Goal: Task Accomplishment & Management: Manage account settings

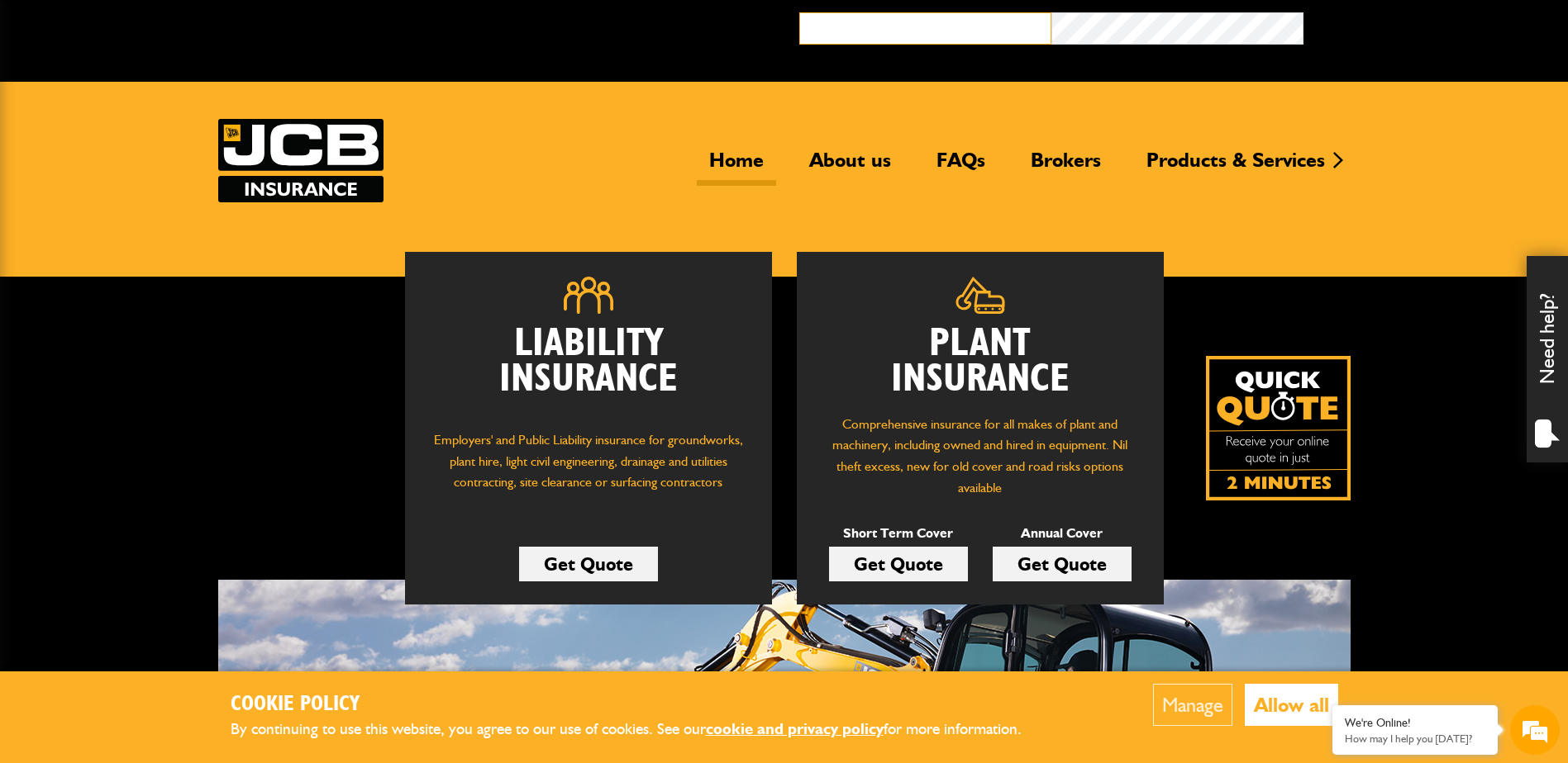
click at [842, 29] on input "email" at bounding box center [924, 29] width 252 height 33
type input "**********"
click at [1303, 13] on button "Broker Login" at bounding box center [1429, 26] width 252 height 26
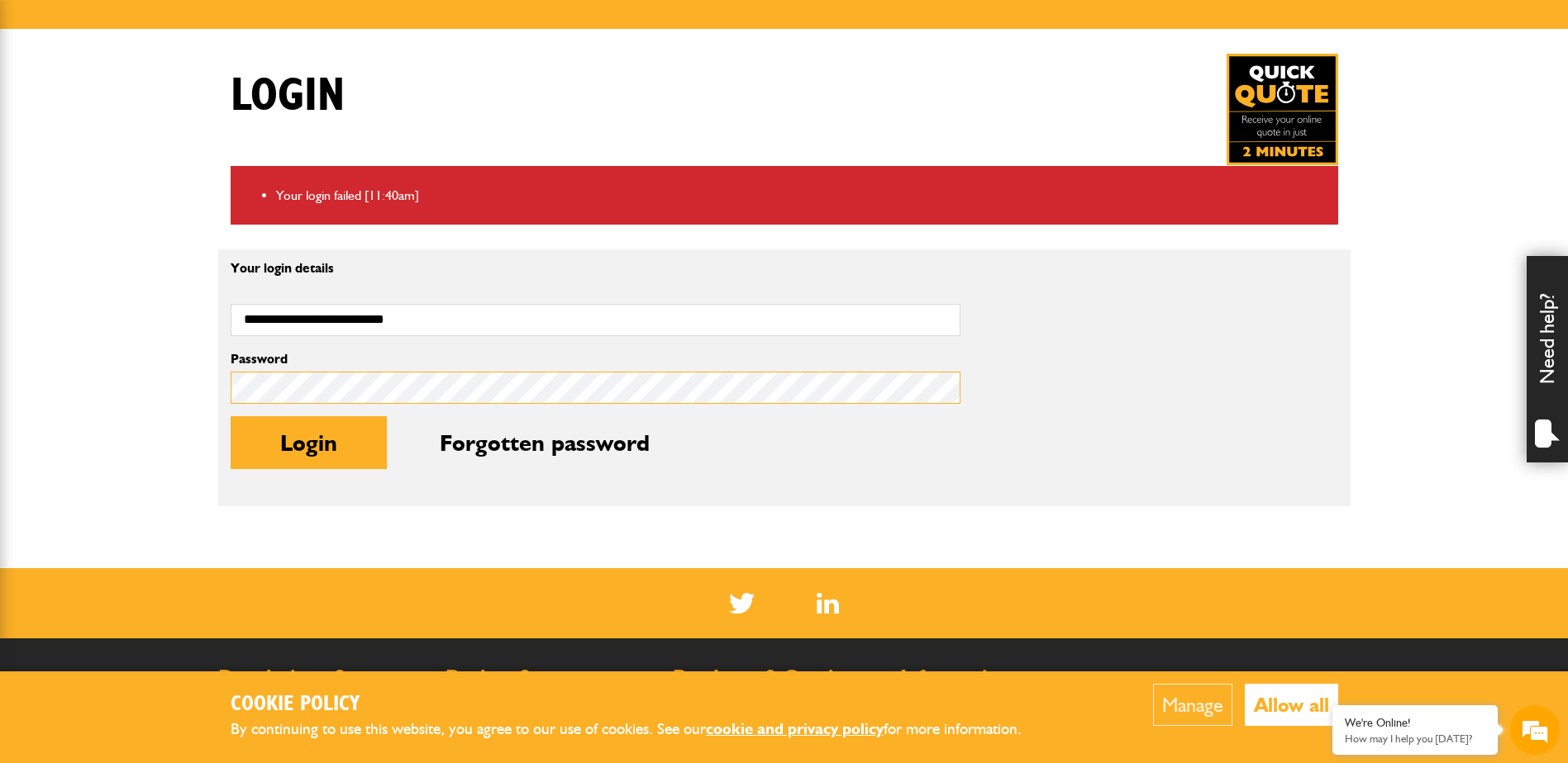
click at [127, 397] on body "Cookie Policy By continuing to use this website, you agree to our use of cookie…" at bounding box center [784, 395] width 1568 height 1286
click at [231, 417] on button "Login" at bounding box center [309, 443] width 156 height 53
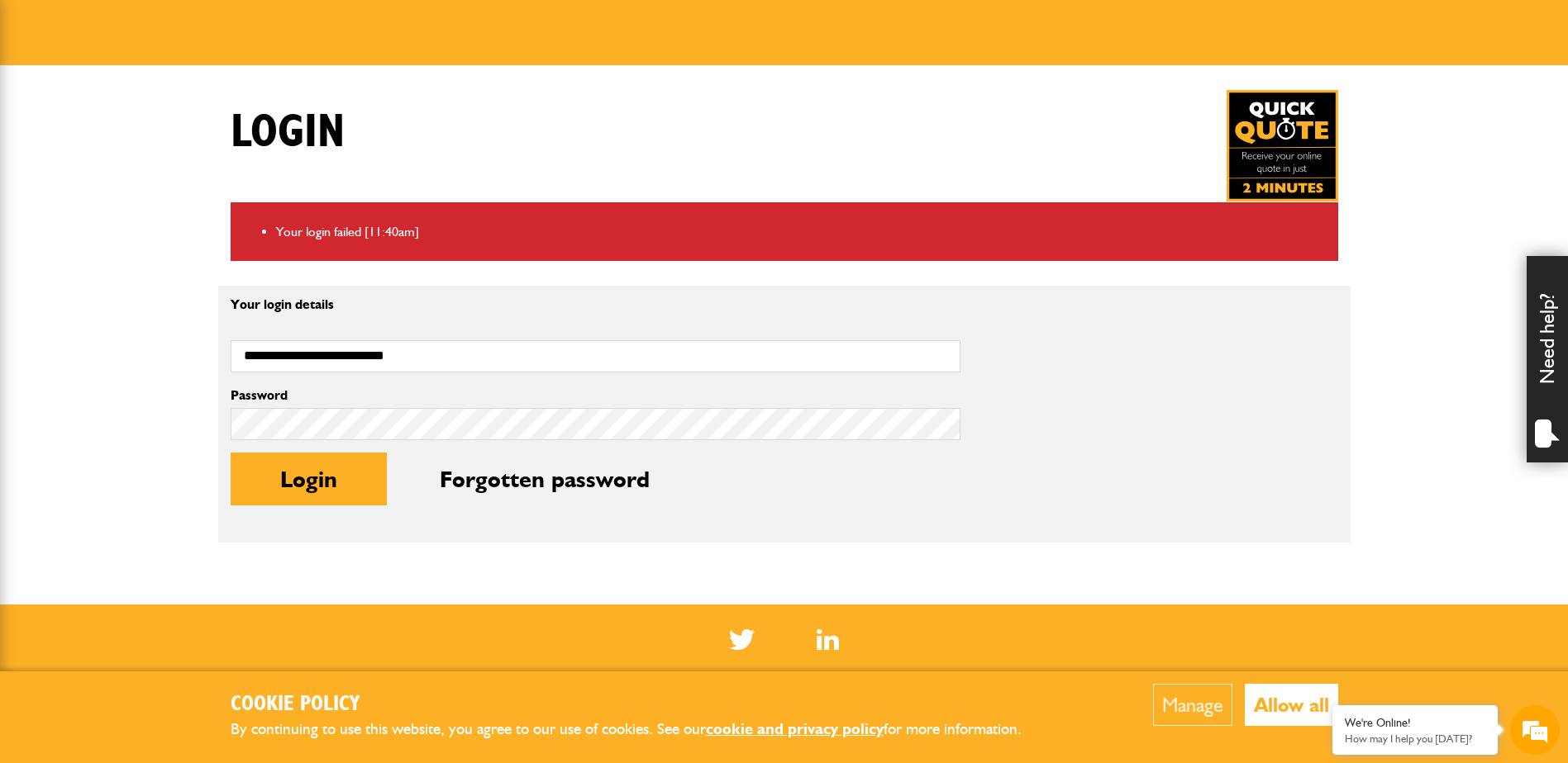
scroll to position [248, 0]
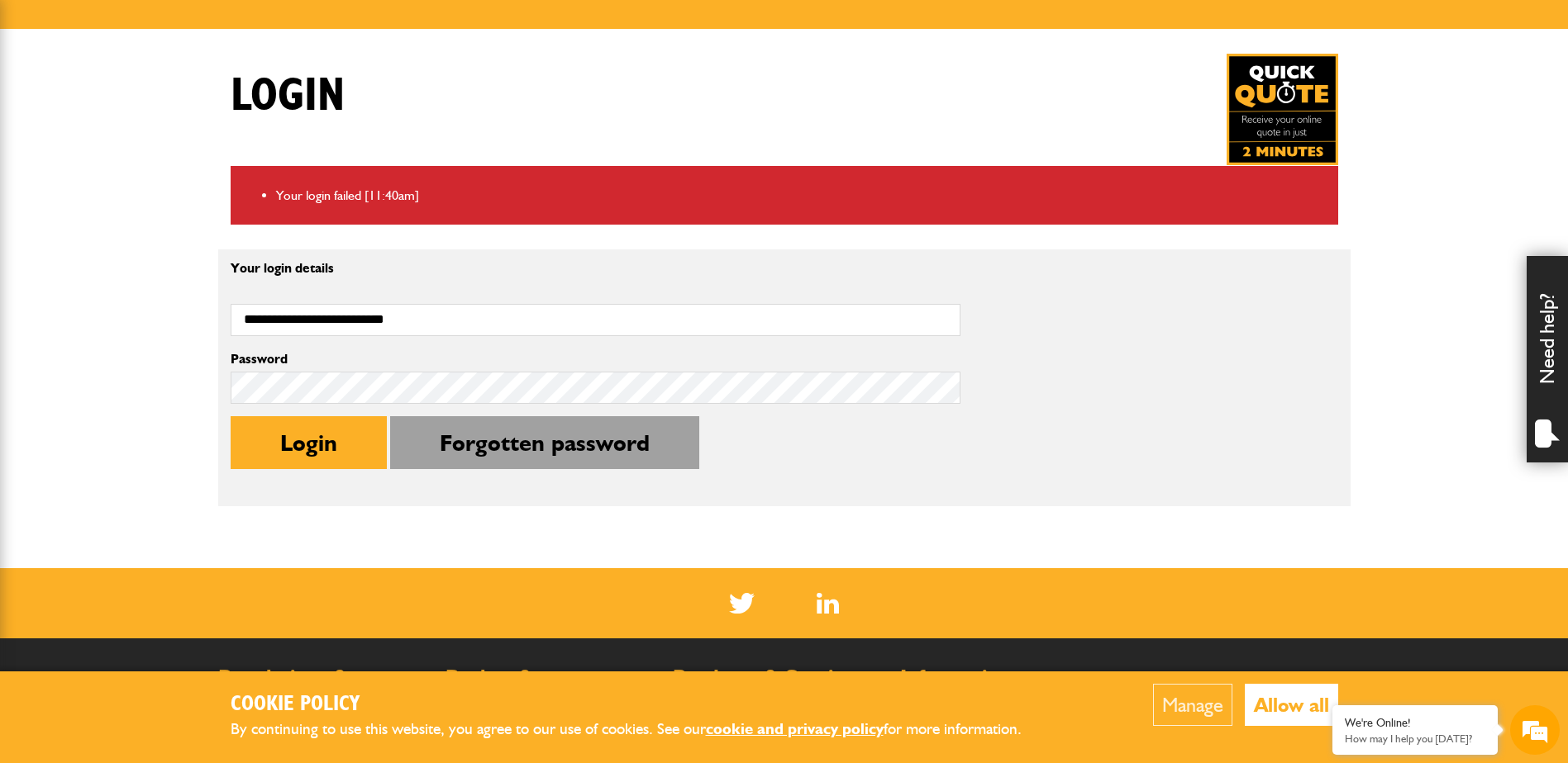
click at [534, 441] on button "Forgotten password" at bounding box center [544, 443] width 309 height 53
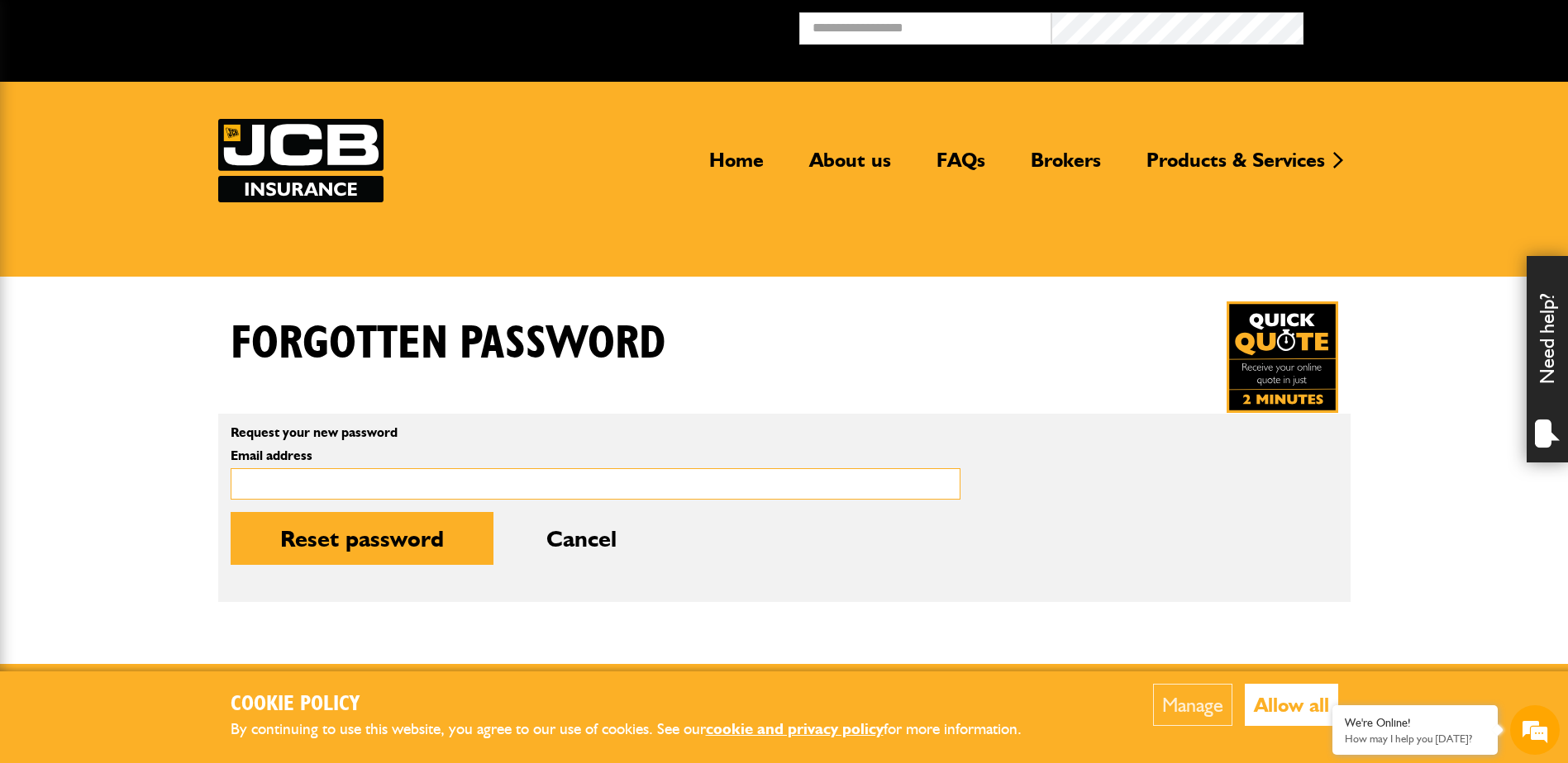
click at [262, 482] on input "Email address" at bounding box center [595, 485] width 730 height 33
type input "**********"
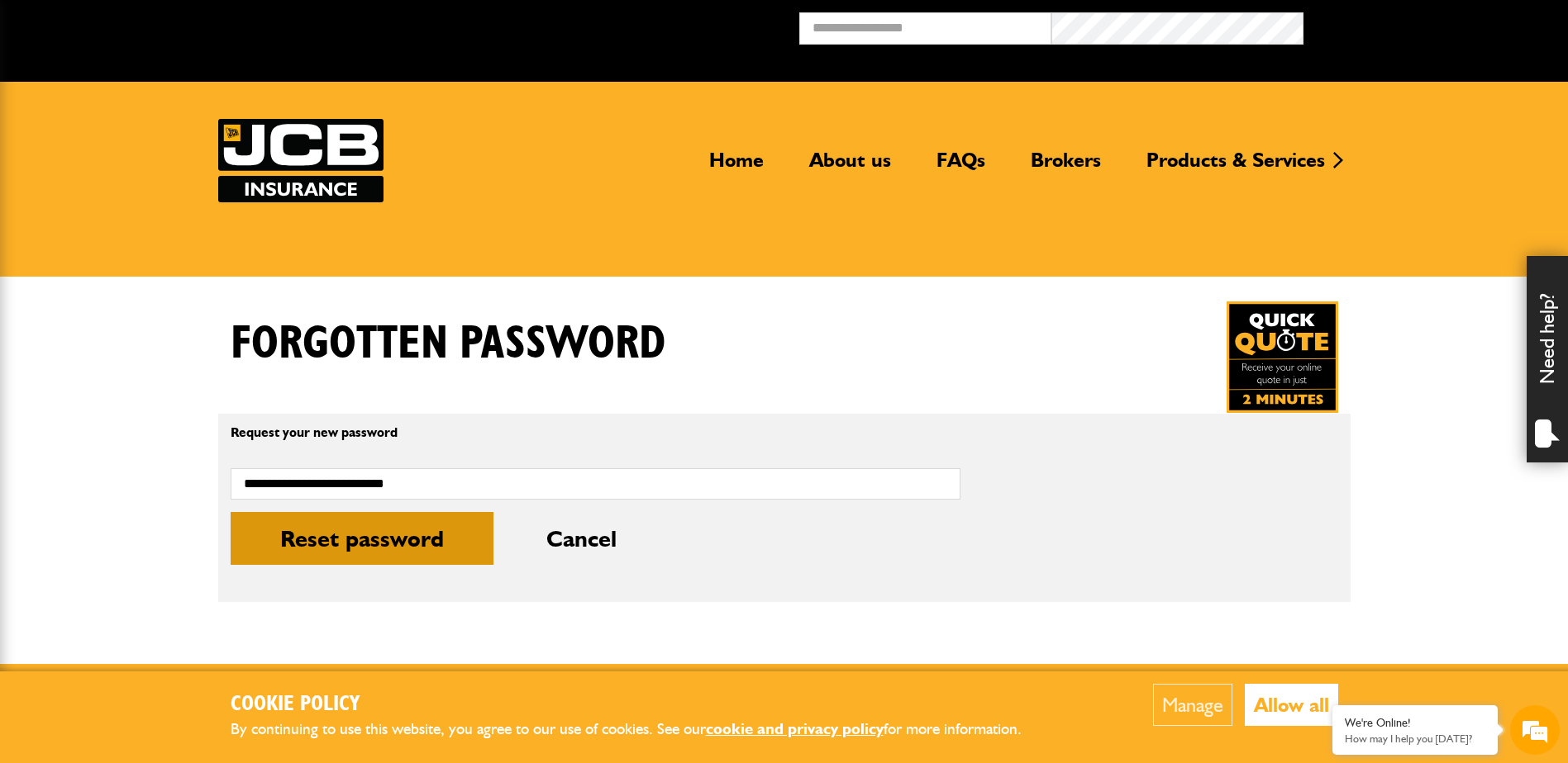
click at [399, 529] on button "Reset password" at bounding box center [362, 539] width 263 height 53
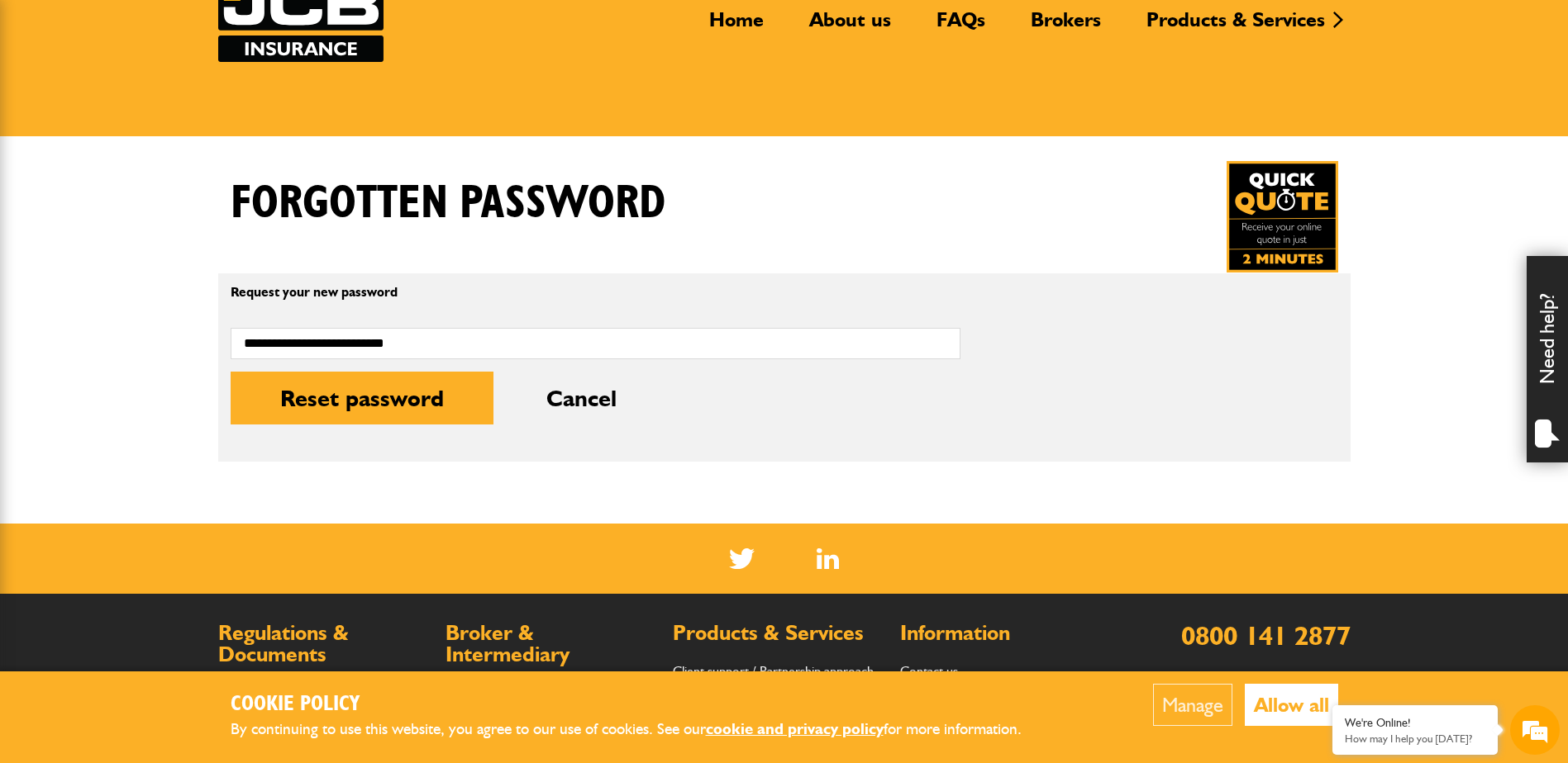
scroll to position [165, 0]
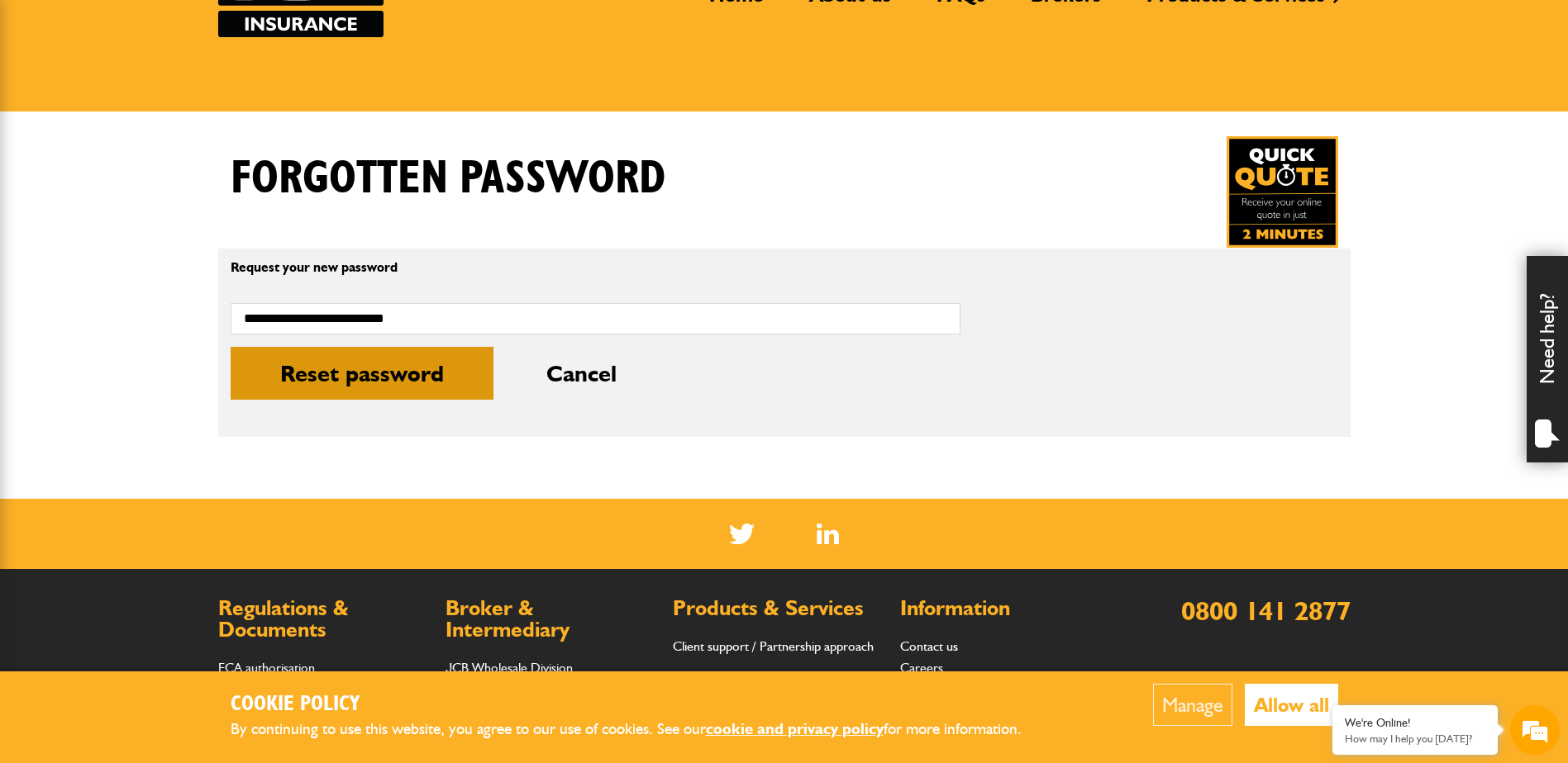
click at [393, 380] on button "Reset password" at bounding box center [362, 374] width 263 height 53
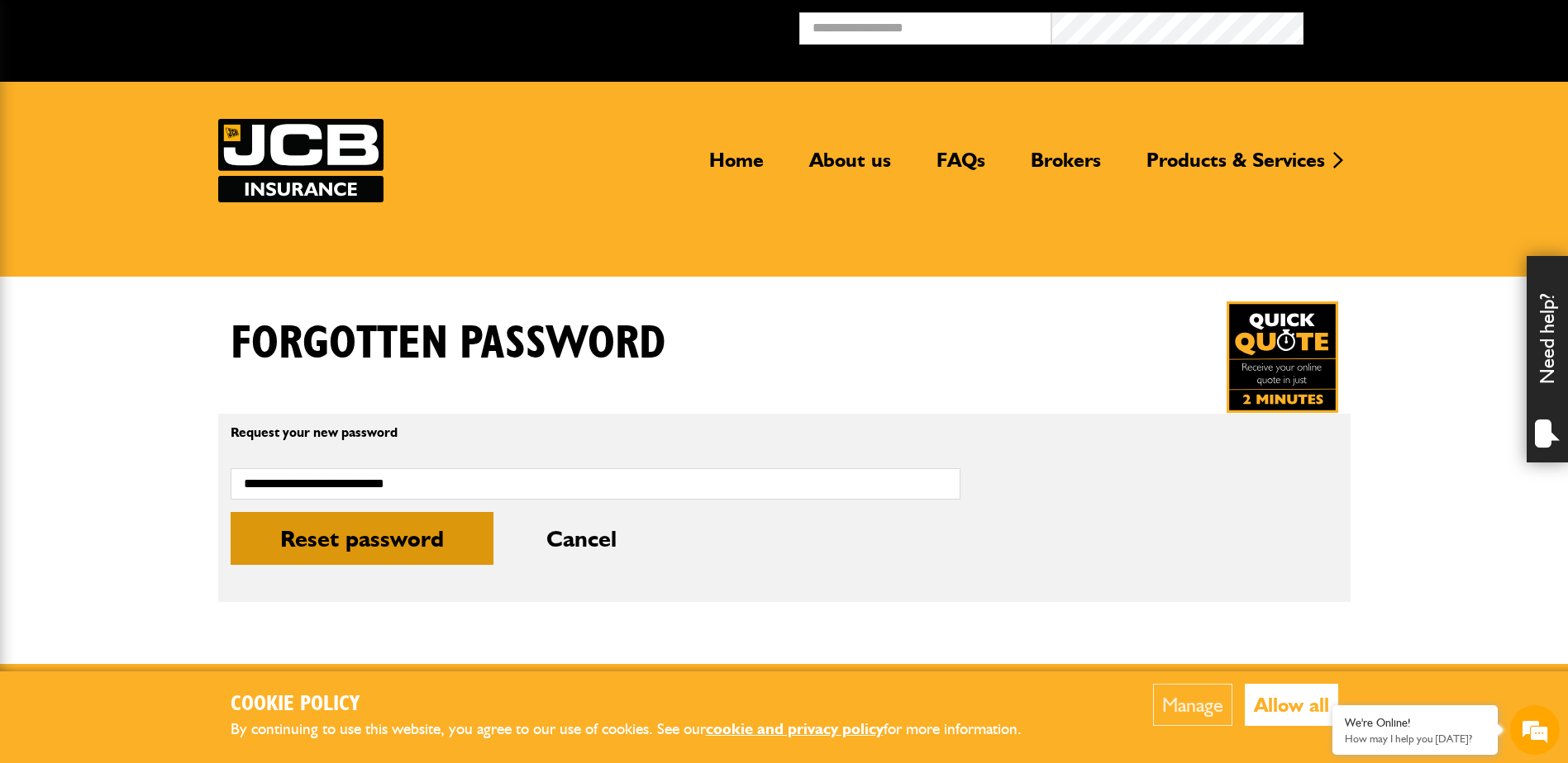
click at [388, 544] on button "Reset password" at bounding box center [362, 539] width 263 height 53
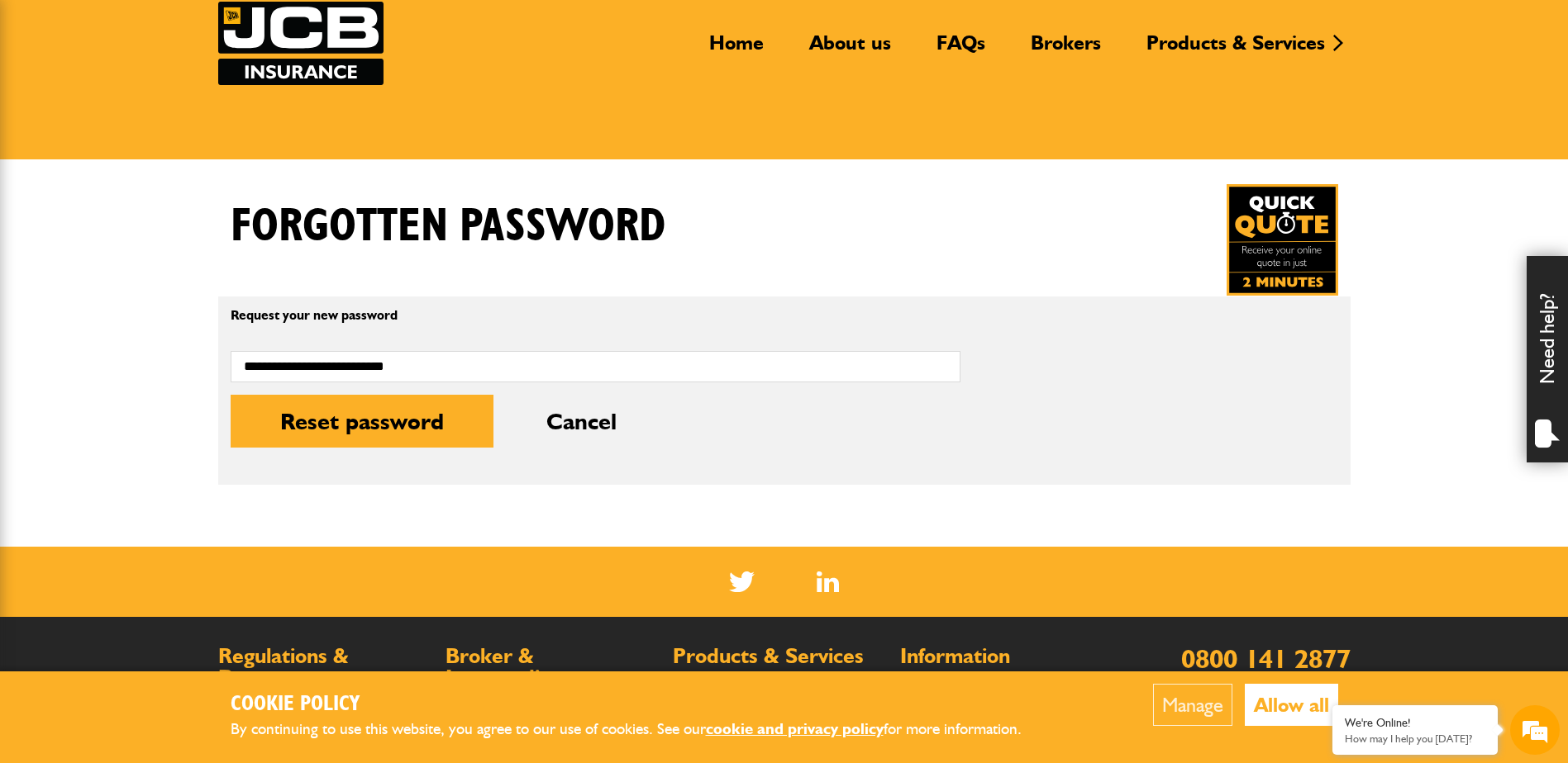
scroll to position [83, 0]
